Goal: Task Accomplishment & Management: Manage account settings

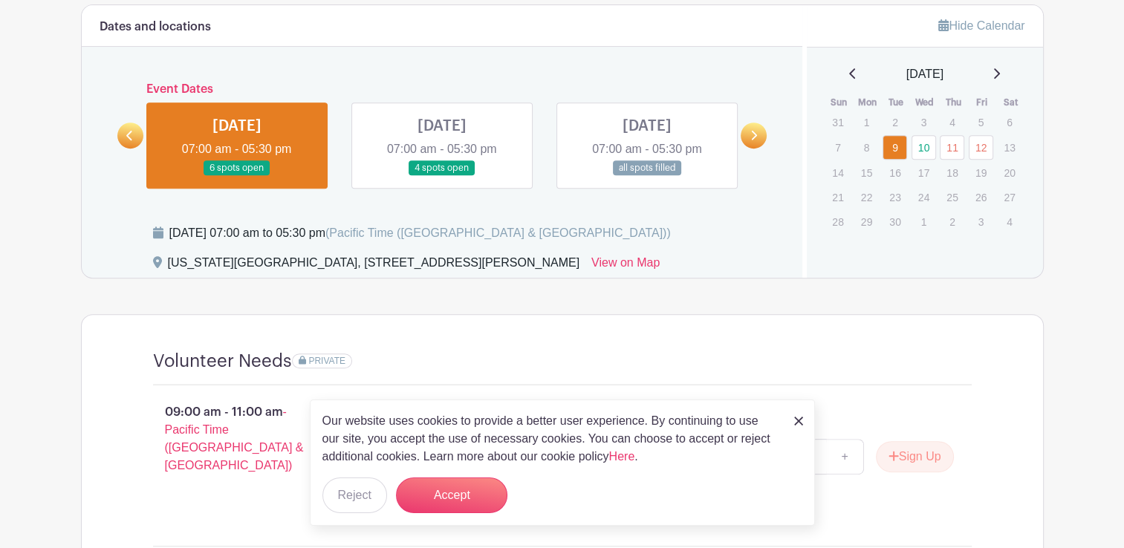
scroll to position [471, 0]
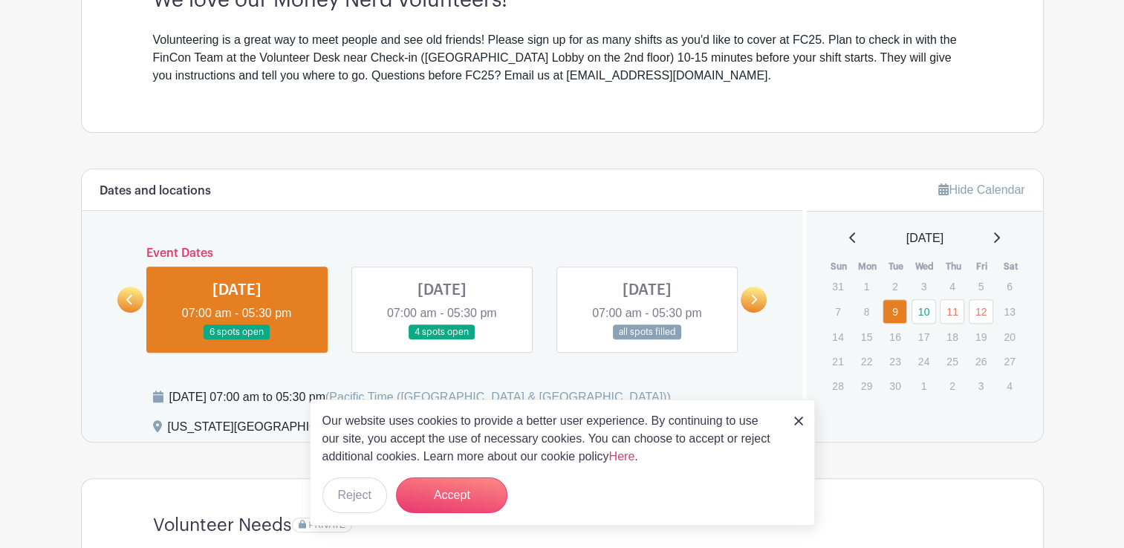
click at [796, 418] on img at bounding box center [798, 421] width 9 height 9
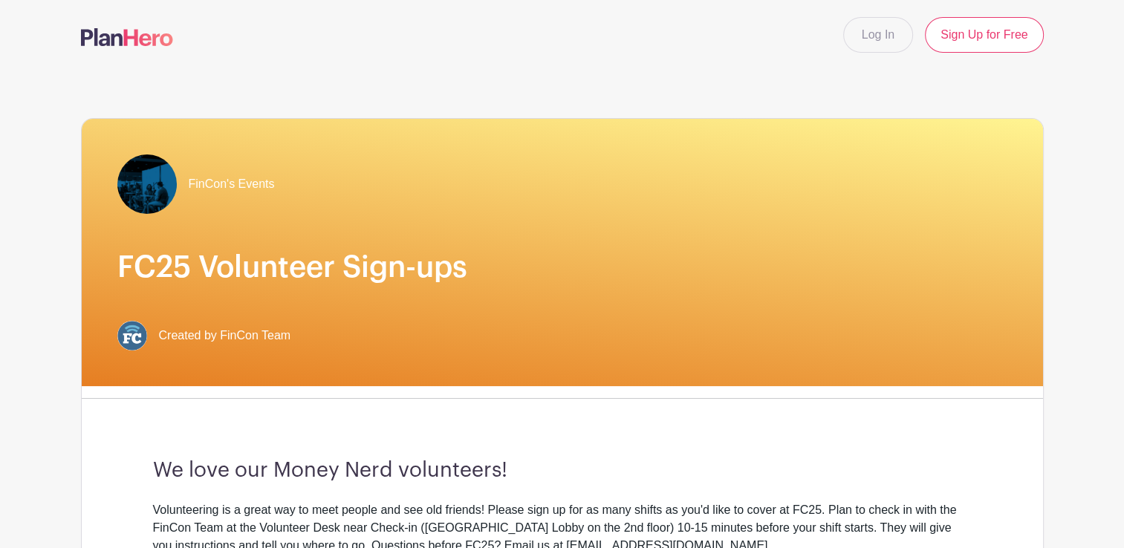
scroll to position [0, 0]
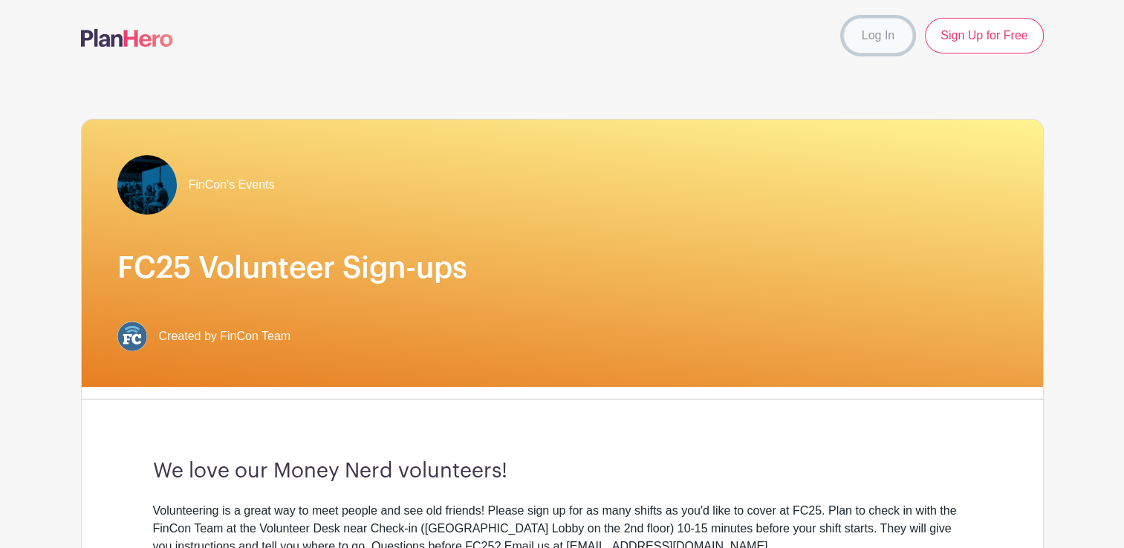
click at [871, 39] on link "Log In" at bounding box center [878, 36] width 70 height 36
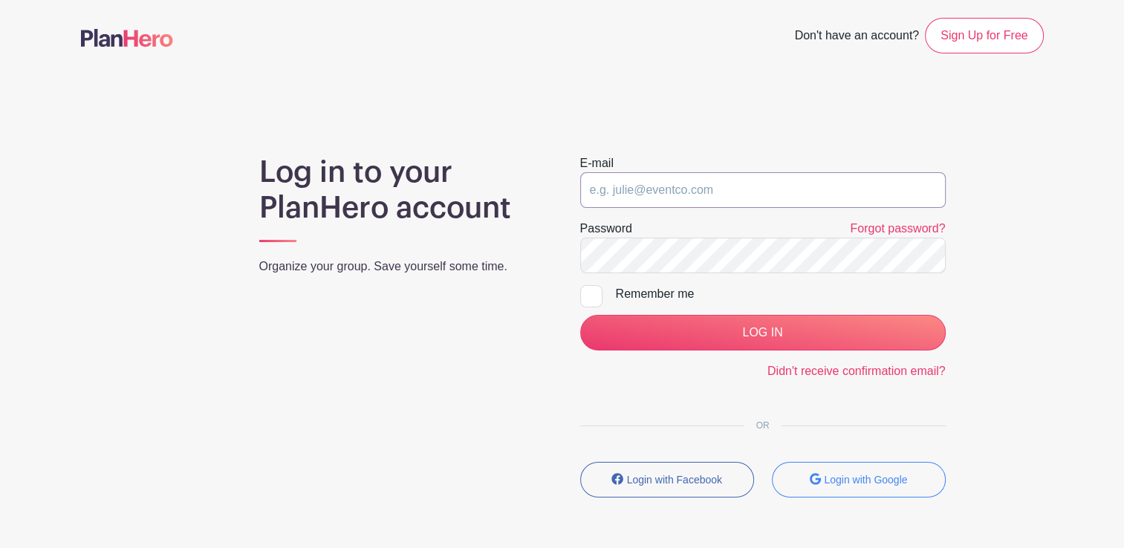
click at [694, 189] on input "email" at bounding box center [762, 190] width 365 height 36
type input "[EMAIL_ADDRESS][DOMAIN_NAME]"
click at [580, 315] on input "LOG IN" at bounding box center [762, 333] width 365 height 36
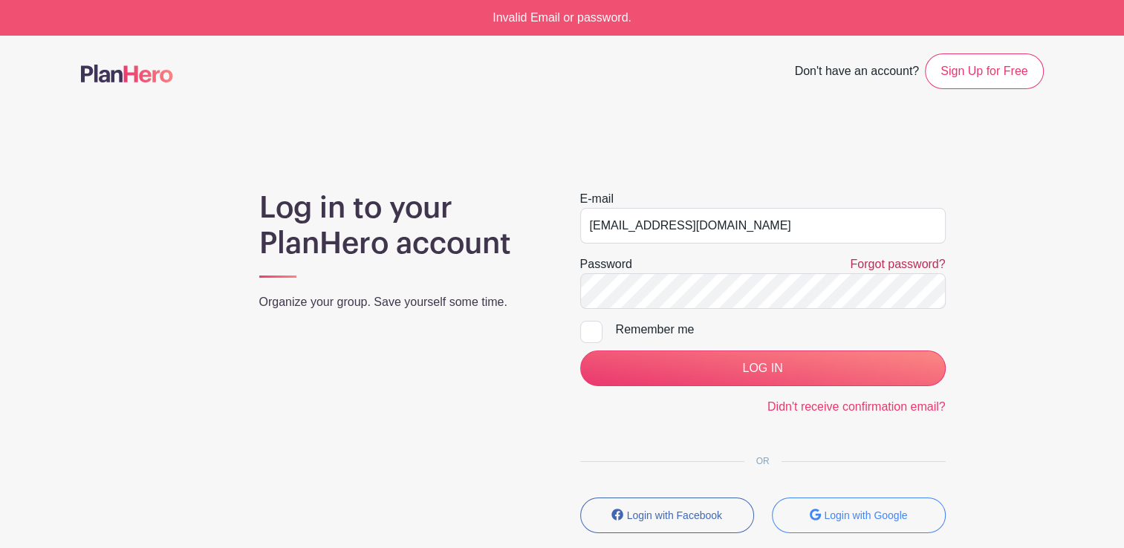
click at [888, 266] on link "Forgot password?" at bounding box center [897, 264] width 95 height 13
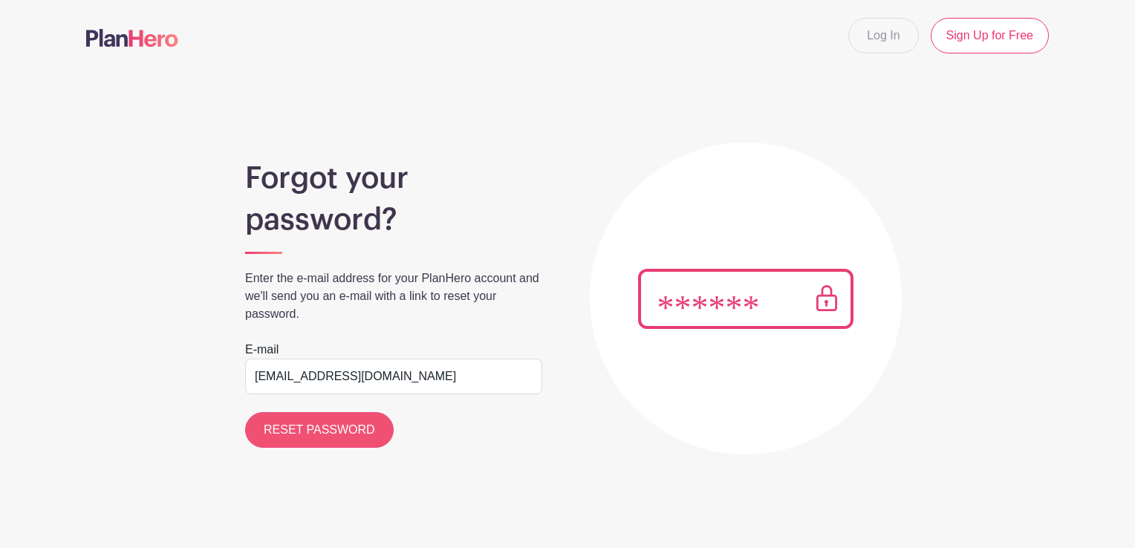
type input "[EMAIL_ADDRESS][DOMAIN_NAME]"
click at [309, 431] on input "RESET PASSWORD" at bounding box center [319, 430] width 149 height 36
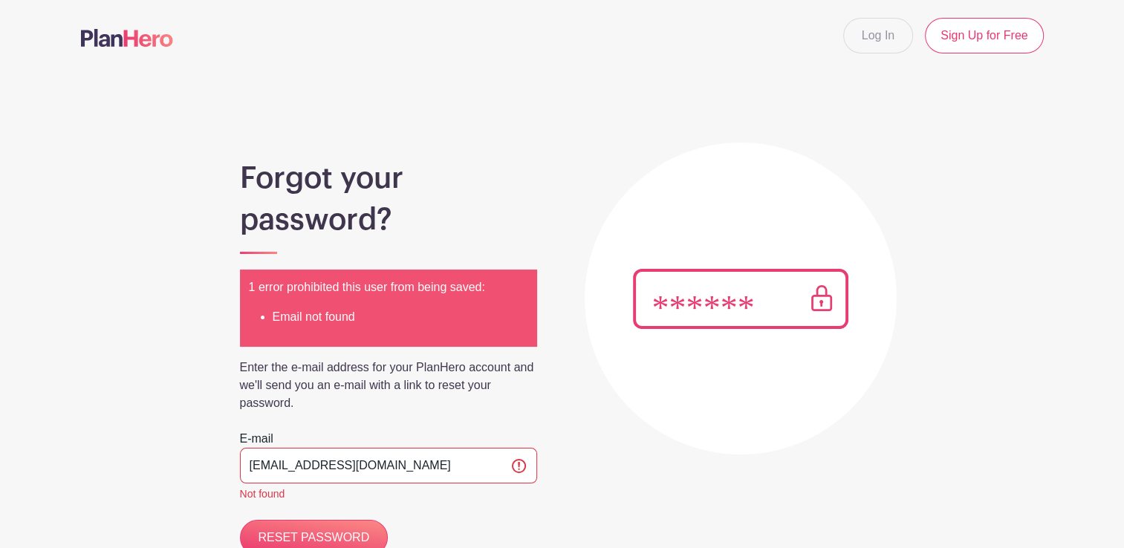
click at [403, 464] on input "liladwashington@gmail.com" at bounding box center [388, 466] width 297 height 36
click at [885, 37] on link "Log In" at bounding box center [878, 36] width 70 height 36
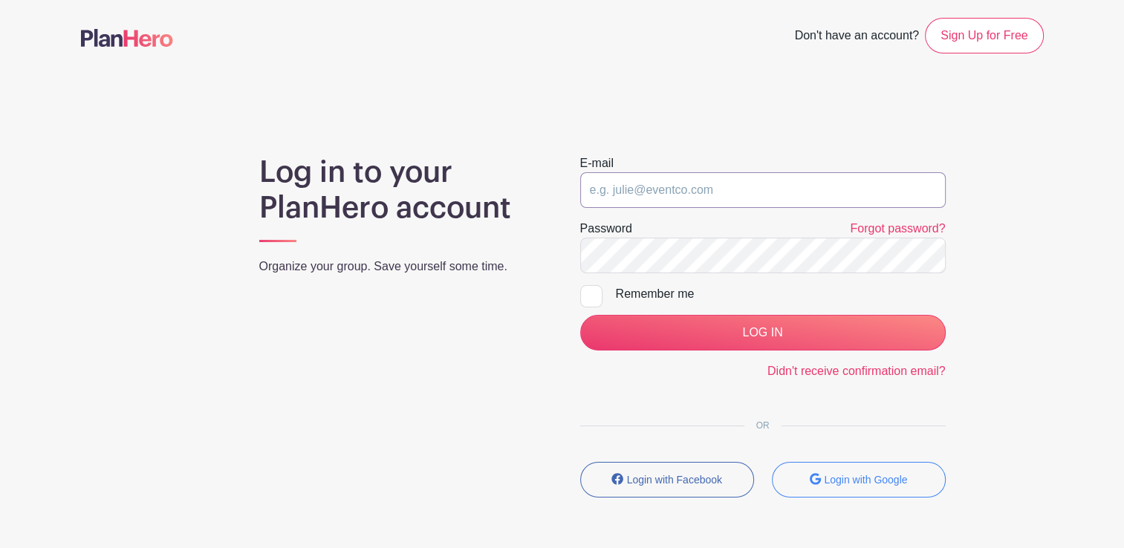
click at [705, 180] on input "email" at bounding box center [762, 190] width 365 height 36
type input "b_morelady@yahoo.com"
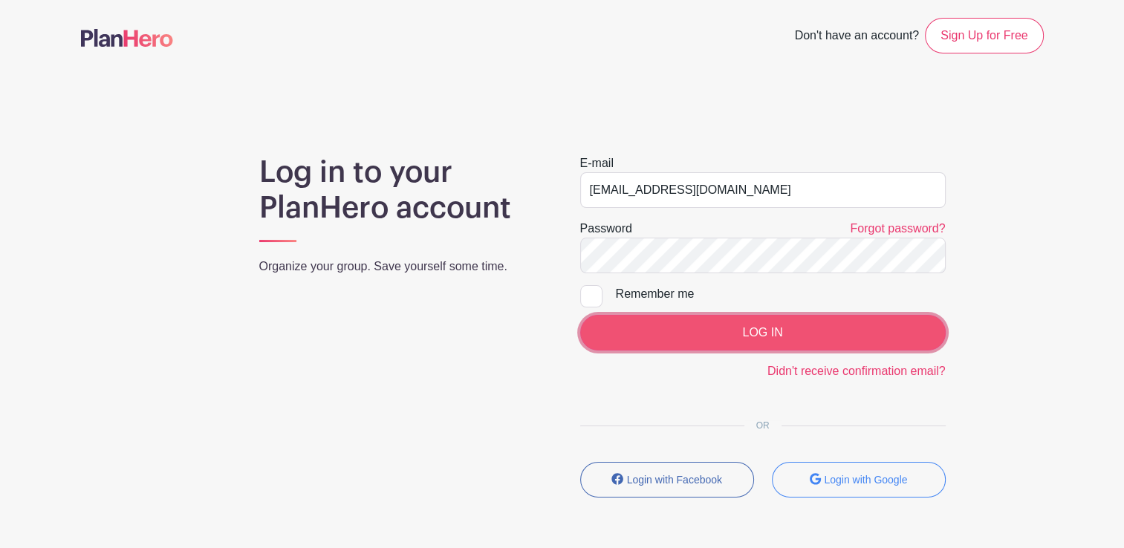
click at [755, 335] on input "LOG IN" at bounding box center [762, 333] width 365 height 36
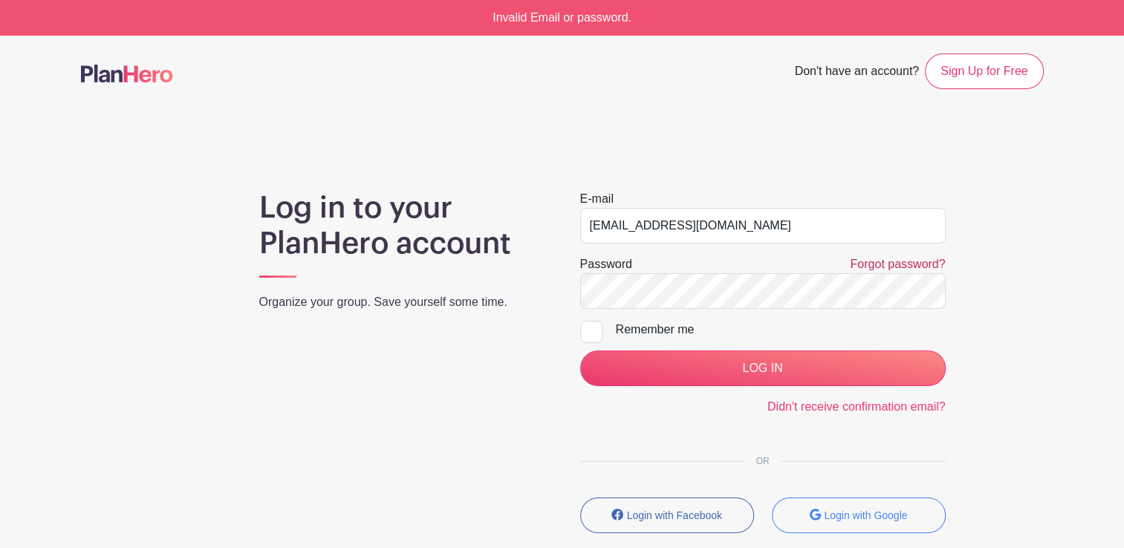
click at [888, 262] on link "Forgot password?" at bounding box center [897, 264] width 95 height 13
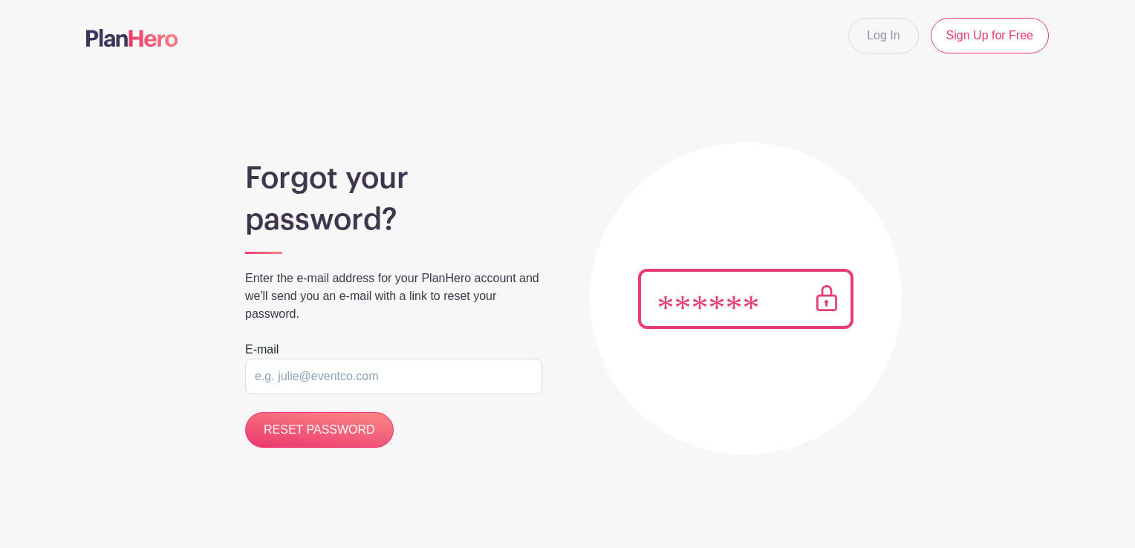
type input "m"
click at [882, 36] on link "Log In" at bounding box center [883, 36] width 70 height 36
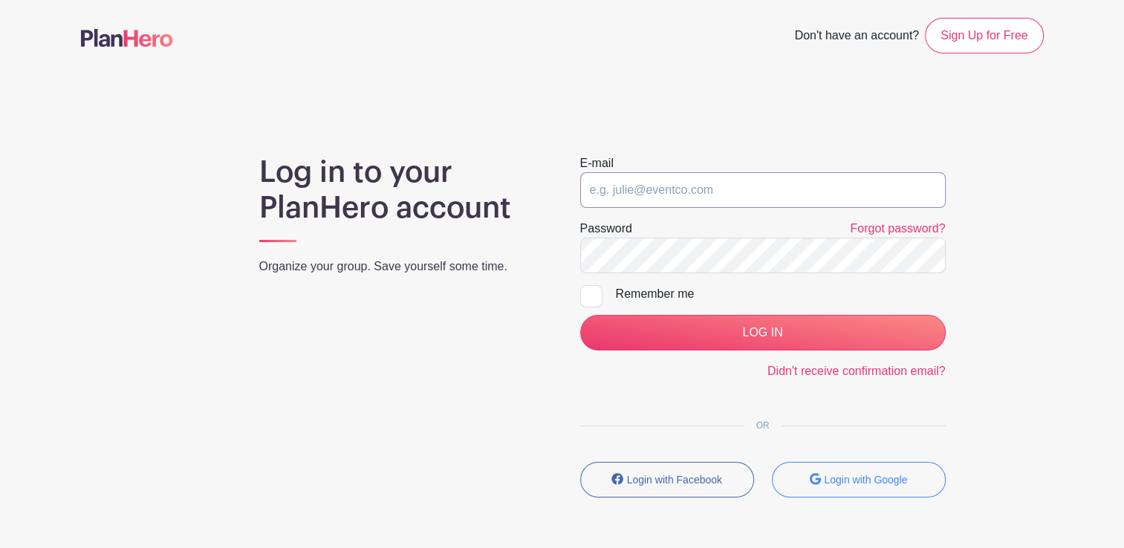
click at [746, 190] on input "email" at bounding box center [762, 190] width 365 height 36
type input "[EMAIL_ADDRESS][DOMAIN_NAME]"
click at [580, 315] on input "LOG IN" at bounding box center [762, 333] width 365 height 36
click at [888, 226] on link "Forgot password?" at bounding box center [897, 228] width 95 height 13
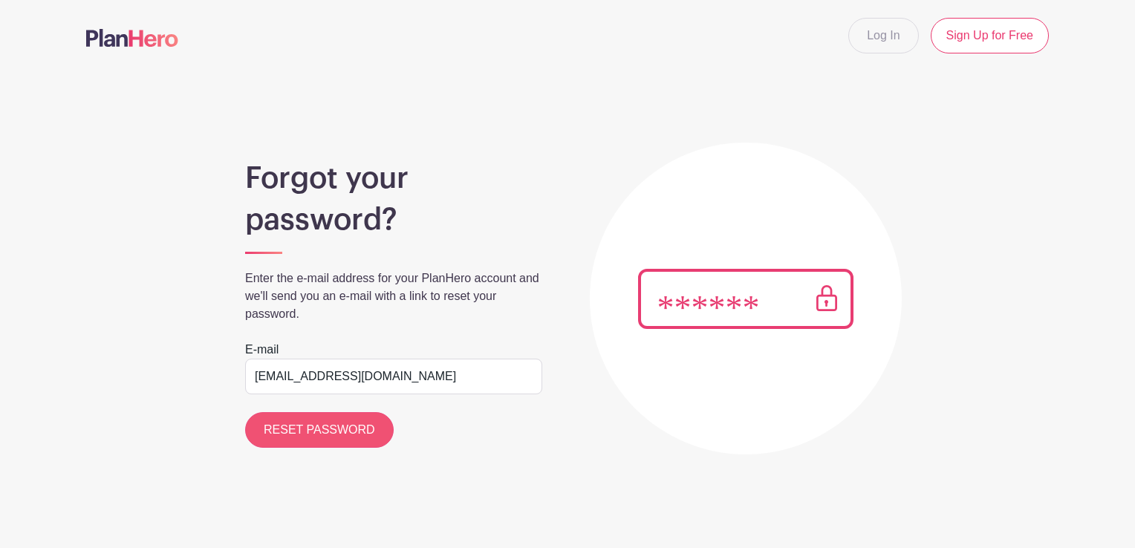
type input "[EMAIL_ADDRESS][DOMAIN_NAME]"
click at [273, 432] on input "RESET PASSWORD" at bounding box center [319, 430] width 149 height 36
